Goal: Task Accomplishment & Management: Manage account settings

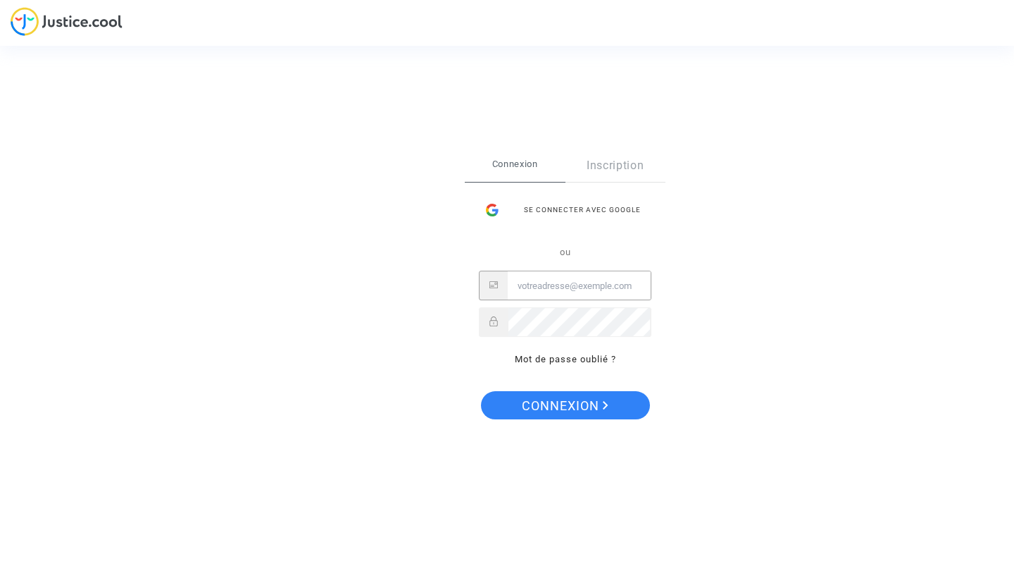
type input "[EMAIL_ADDRESS][DOMAIN_NAME]"
click at [584, 409] on span "Connexion" at bounding box center [565, 406] width 87 height 30
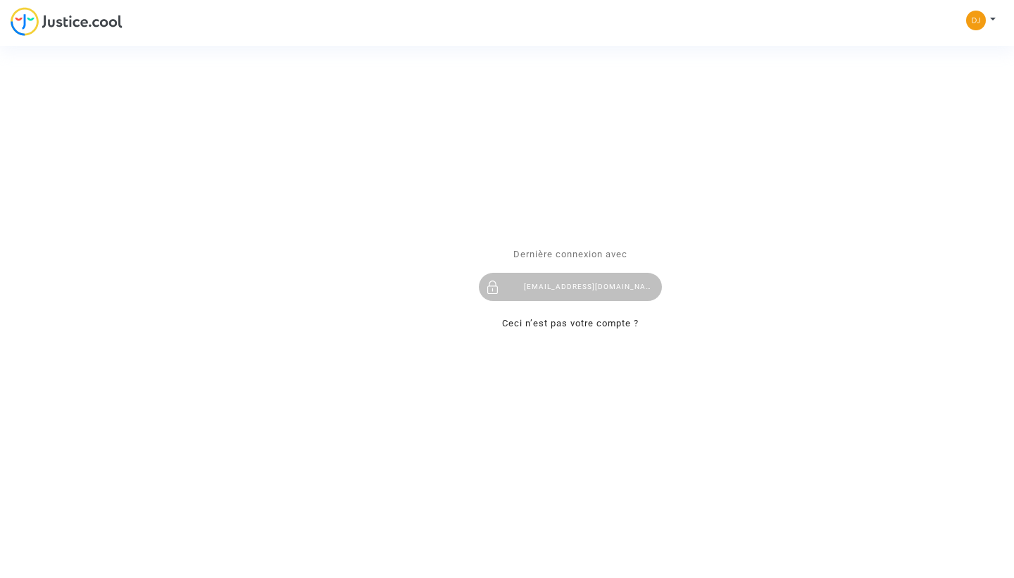
click at [994, 20] on div "Se connecter Dernière connexion avec djerroud.nassim@gmail.com Ceci n’est pas v…" at bounding box center [507, 289] width 1014 height 578
click at [990, 21] on div "Se connecter Dernière connexion avec djerroud.nassim@gmail.com Ceci n’est pas v…" at bounding box center [507, 289] width 1014 height 578
click at [973, 19] on div "Se connecter Dernière connexion avec djerroud.nassim@gmail.com Ceci n’est pas v…" at bounding box center [507, 289] width 1014 height 578
click at [86, 25] on div "Se connecter Dernière connexion avec djerroud.nassim@gmail.com Ceci n’est pas v…" at bounding box center [507, 289] width 1014 height 578
click at [404, 134] on div "Se connecter Dernière connexion avec djerroud.nassim@gmail.com Ceci n’est pas v…" at bounding box center [507, 289] width 1014 height 578
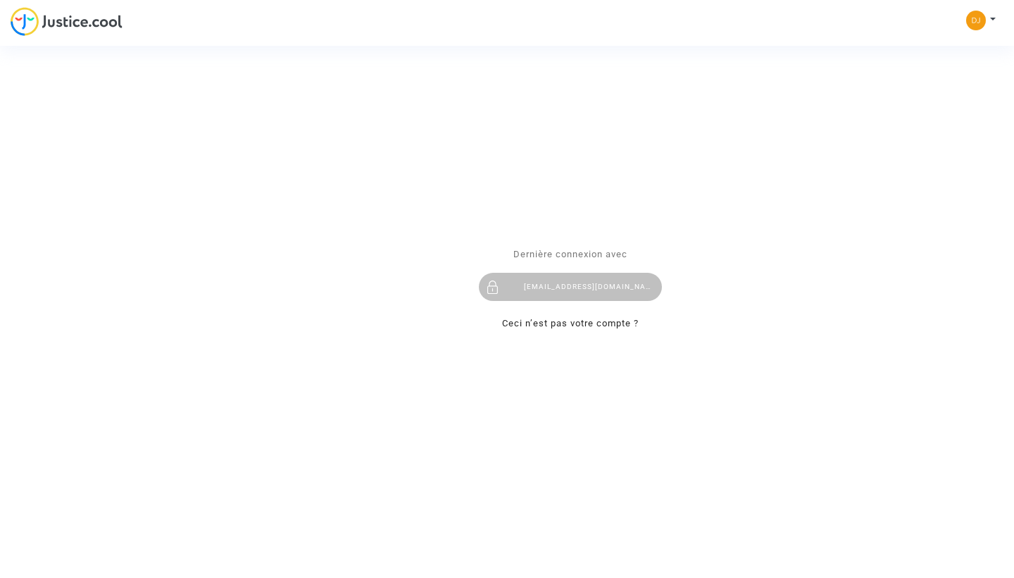
click at [551, 154] on div "Se connecter Dernière connexion avec djerroud.nassim@gmail.com Ceci n’est pas v…" at bounding box center [507, 289] width 1014 height 578
click at [569, 287] on div "[EMAIL_ADDRESS][DOMAIN_NAME]" at bounding box center [570, 287] width 183 height 28
click at [976, 20] on div "Se connecter Dernière connexion avec djerroud.nassim@gmail.com Ceci n’est pas v…" at bounding box center [507, 289] width 1014 height 578
click at [996, 20] on div "Se connecter Dernière connexion avec djerroud.nassim@gmail.com Ceci n’est pas v…" at bounding box center [507, 289] width 1014 height 578
click at [60, 25] on div "Se connecter Dernière connexion avec djerroud.nassim@gmail.com Ceci n’est pas v…" at bounding box center [507, 289] width 1014 height 578
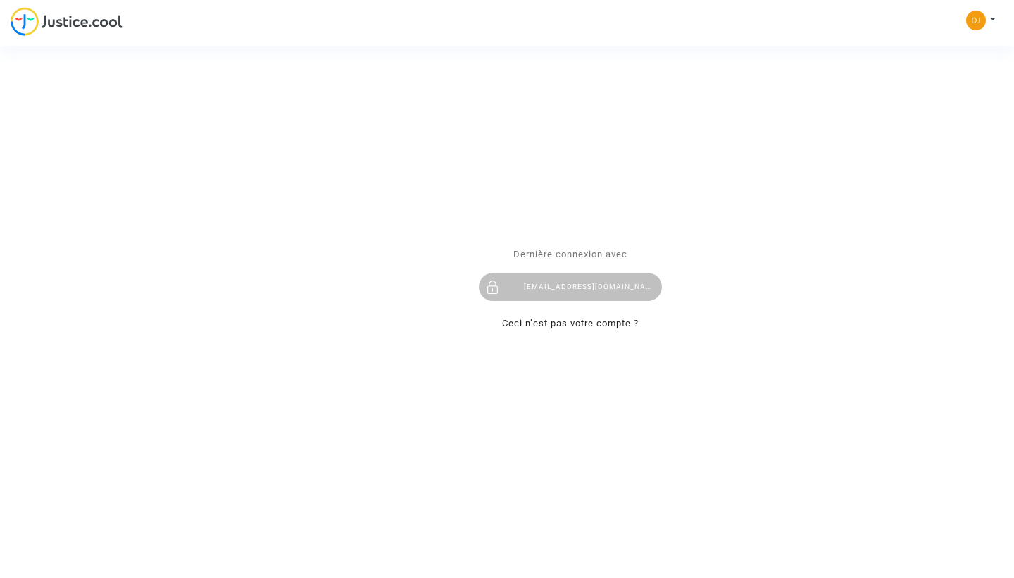
click at [992, 19] on div "Se connecter Dernière connexion avec djerroud.nassim@gmail.com Ceci n’est pas v…" at bounding box center [507, 289] width 1014 height 578
